Goal: Transaction & Acquisition: Purchase product/service

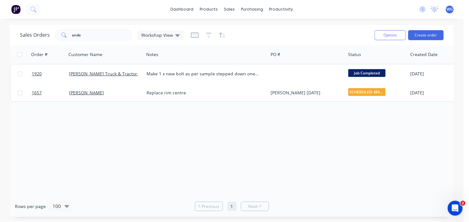
click at [86, 26] on div "Sales Orders ande Workshop View Options Create order" at bounding box center [232, 35] width 444 height 20
drag, startPoint x: 85, startPoint y: 39, endPoint x: 17, endPoint y: 27, distance: 68.9
click at [17, 27] on div "Sales Orders ande Workshop View Options Create order" at bounding box center [232, 35] width 444 height 20
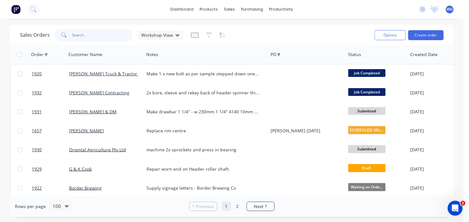
type input "1"
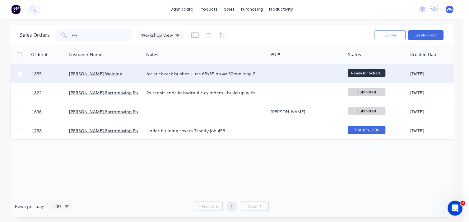
type input "vin"
click at [138, 72] on div "[PERSON_NAME] Welding" at bounding box center [105, 74] width 72 height 6
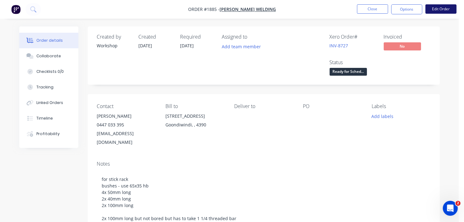
click at [429, 10] on button "Edit Order" at bounding box center [440, 8] width 31 height 9
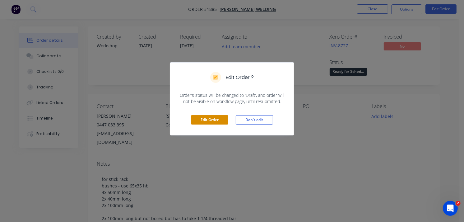
click at [203, 118] on button "Edit Order" at bounding box center [209, 119] width 37 height 9
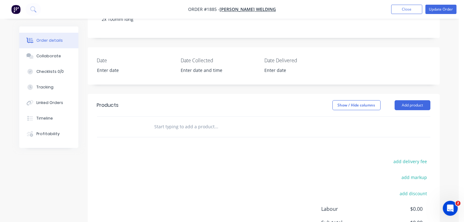
scroll to position [226, 0]
click at [399, 100] on button "Add product" at bounding box center [413, 105] width 36 height 10
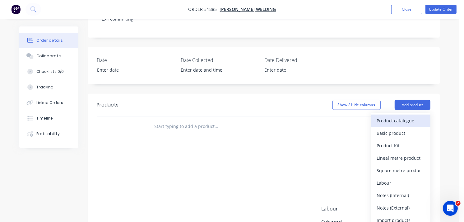
click at [386, 116] on div "Product catalogue" at bounding box center [401, 120] width 48 height 9
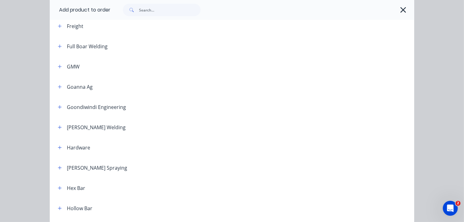
scroll to position [380, 0]
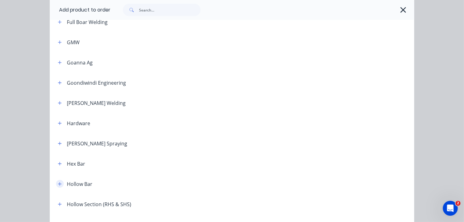
click at [58, 185] on icon "button" at bounding box center [60, 184] width 4 height 4
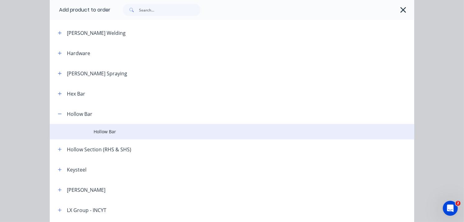
click at [110, 132] on span "Hollow Bar" at bounding box center [222, 131] width 257 height 7
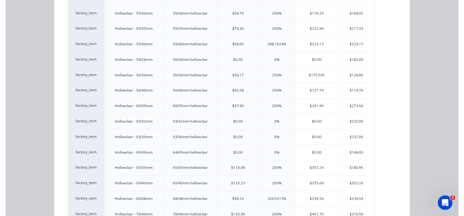
scroll to position [899, 0]
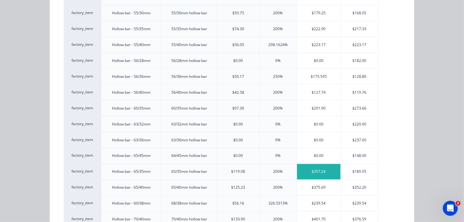
click at [331, 173] on div "$357.24" at bounding box center [319, 172] width 44 height 16
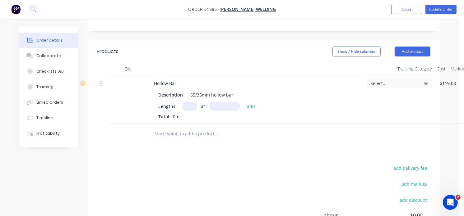
scroll to position [284, 0]
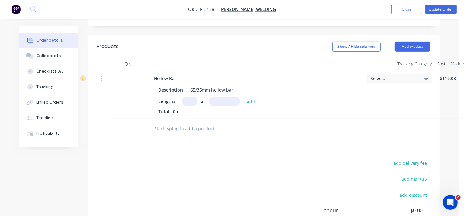
click at [195, 97] on input "text" at bounding box center [190, 101] width 16 height 9
type input "2"
type input "4"
click at [225, 97] on input "text" at bounding box center [224, 101] width 31 height 9
type input "53mm"
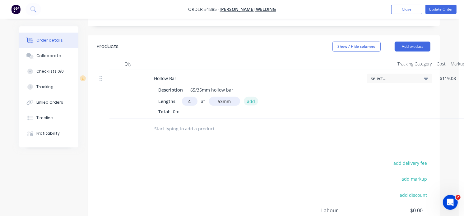
click at [246, 97] on button "add" at bounding box center [251, 101] width 15 height 8
type input "$75.73"
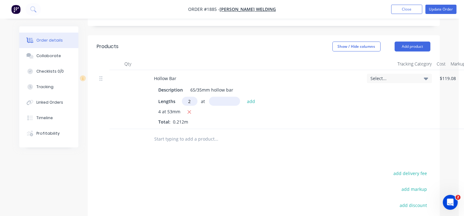
type input "2"
click at [216, 97] on input "text" at bounding box center [224, 101] width 31 height 9
type input "40mm"
click at [248, 97] on button "add" at bounding box center [251, 101] width 15 height 8
type input "$104.31"
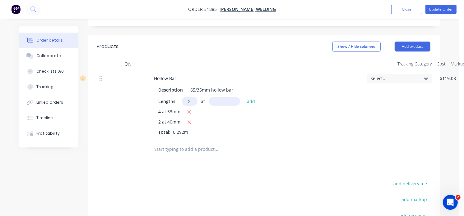
type input "2"
click at [231, 97] on input "text" at bounding box center [224, 101] width 31 height 9
type input "100mm"
click at [193, 97] on input "2" at bounding box center [190, 101] width 16 height 9
type input "3"
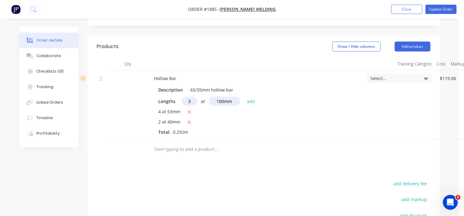
click at [188, 97] on input "3" at bounding box center [190, 101] width 16 height 9
type input "4"
click at [252, 97] on button "add" at bounding box center [251, 101] width 15 height 8
type input "$247.21"
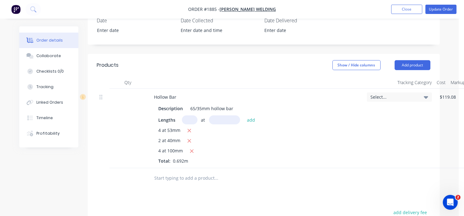
scroll to position [266, 0]
